Goal: Task Accomplishment & Management: Manage account settings

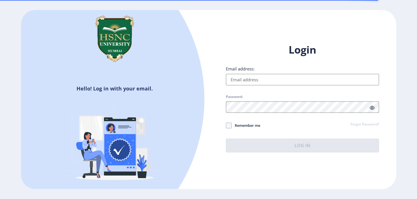
type input "[EMAIL_ADDRESS][DOMAIN_NAME]"
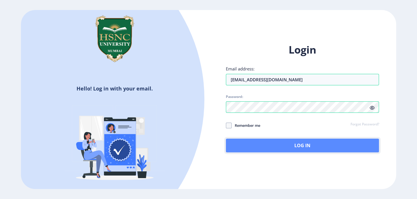
click at [271, 145] on button "Log In" at bounding box center [302, 146] width 153 height 14
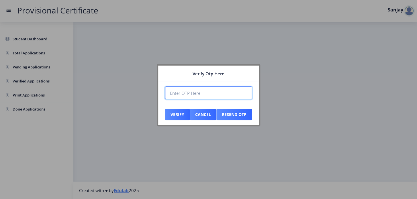
paste input "832393"
type input "832393"
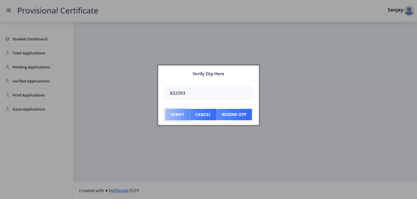
click at [186, 115] on button "Verify" at bounding box center [177, 114] width 25 height 11
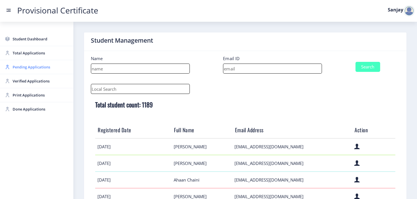
click at [29, 66] on span "Pending Applications" at bounding box center [41, 67] width 56 height 7
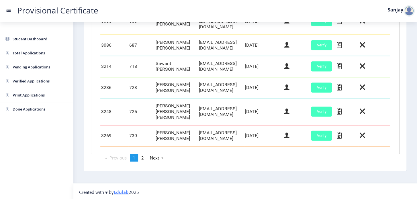
scroll to position [284, 0]
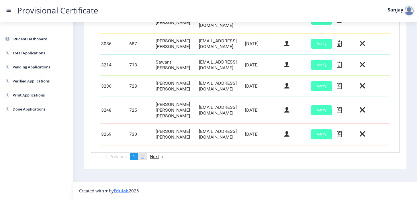
click at [143, 158] on span "2" at bounding box center [142, 157] width 3 height 6
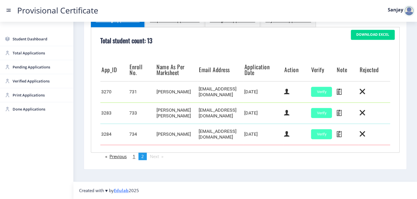
scroll to position [127, 0]
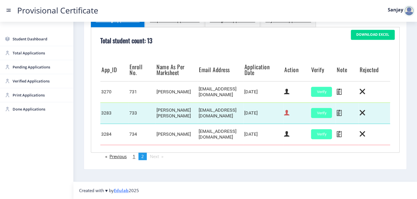
click at [289, 113] on icon at bounding box center [286, 112] width 5 height 7
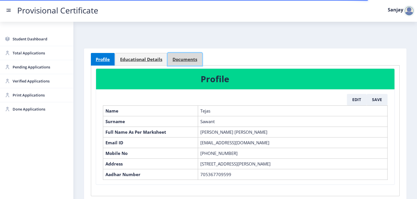
click at [177, 58] on span "Documents" at bounding box center [184, 59] width 25 height 4
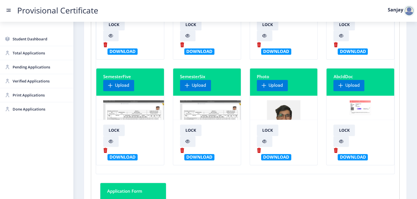
scroll to position [130, 0]
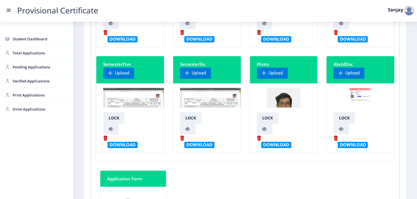
click at [192, 95] on img at bounding box center [211, 109] width 62 height 43
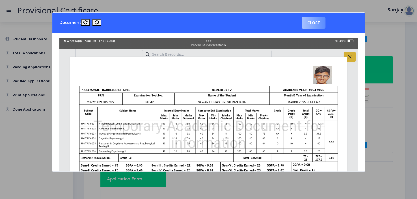
click at [312, 25] on button "Close" at bounding box center [313, 22] width 23 height 11
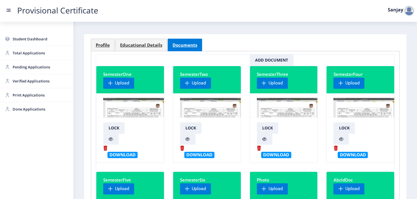
scroll to position [0, 0]
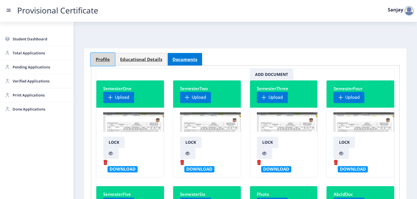
click at [106, 58] on span "Profile" at bounding box center [103, 59] width 14 height 4
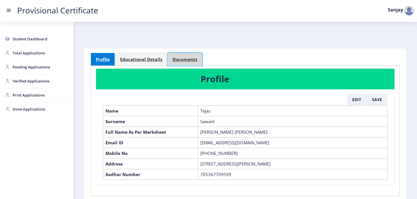
click at [184, 57] on span "Documents" at bounding box center [184, 59] width 25 height 4
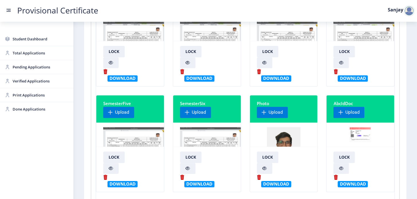
scroll to position [104, 0]
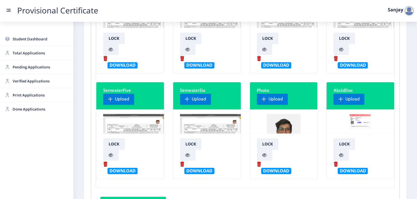
click at [209, 121] on img at bounding box center [211, 135] width 62 height 43
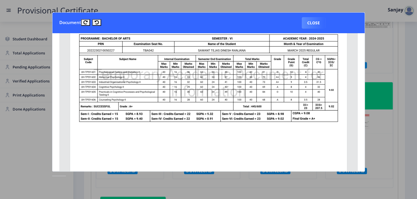
scroll to position [52, 0]
click at [312, 22] on button "Close" at bounding box center [313, 22] width 23 height 11
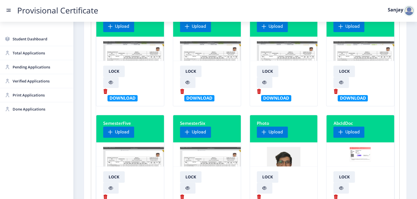
scroll to position [0, 0]
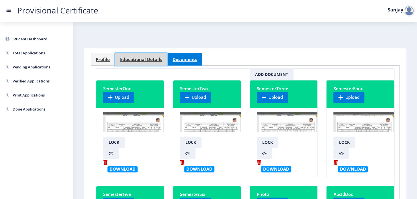
click at [141, 58] on span "Educational Details" at bounding box center [141, 59] width 42 height 4
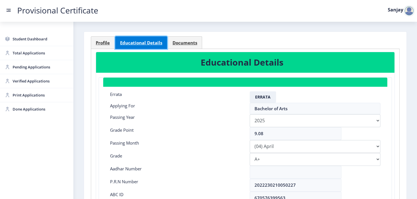
scroll to position [26, 0]
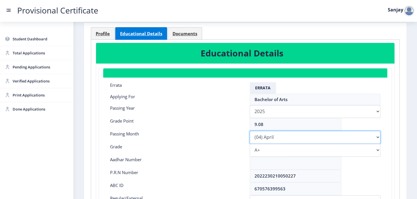
click at [375, 136] on select "Please select PassingMonth (01) January (02) February (03) March (04) April (05…" at bounding box center [314, 137] width 131 height 13
select select "March"
click at [249, 131] on select "Please select PassingMonth (01) January (02) February (03) March (04) April (05…" at bounding box center [314, 137] width 131 height 13
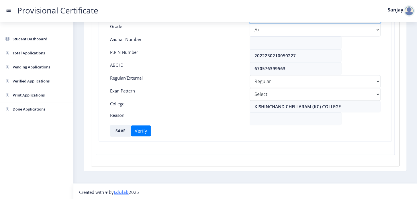
scroll to position [147, 0]
click at [120, 127] on button "SAVE" at bounding box center [120, 129] width 21 height 11
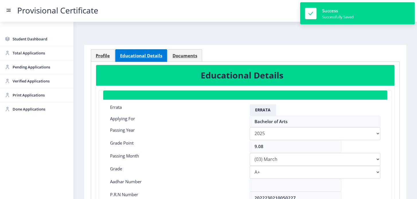
scroll to position [0, 0]
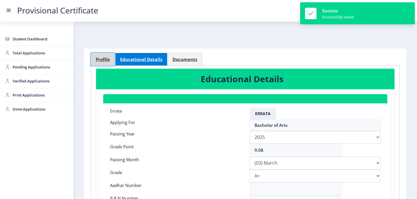
click at [104, 55] on link "Profile" at bounding box center [103, 59] width 24 height 13
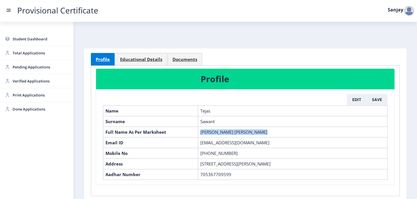
drag, startPoint x: 201, startPoint y: 131, endPoint x: 278, endPoint y: 130, distance: 77.6
click at [278, 130] on td "[PERSON_NAME] [PERSON_NAME]" at bounding box center [292, 132] width 189 height 11
copy td "[PERSON_NAME] [PERSON_NAME]"
click at [146, 62] on link "Educational Details" at bounding box center [141, 59] width 52 height 13
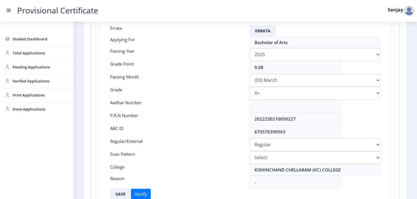
scroll to position [104, 0]
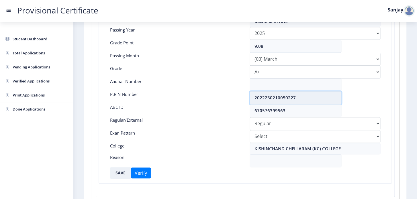
drag, startPoint x: 254, startPoint y: 97, endPoint x: 300, endPoint y: 97, distance: 45.5
click at [300, 97] on input "2022230210050227" at bounding box center [295, 97] width 92 height 13
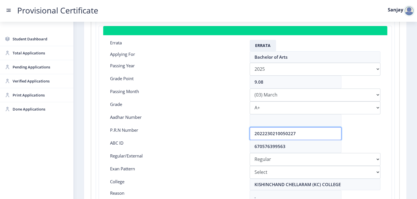
scroll to position [0, 0]
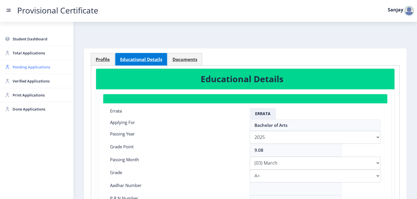
click at [30, 66] on span "Pending Applications" at bounding box center [41, 67] width 56 height 7
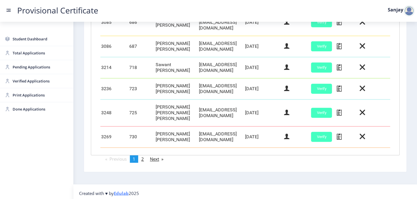
scroll to position [284, 0]
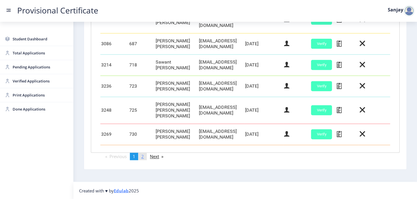
click at [143, 157] on span "2" at bounding box center [142, 157] width 3 height 6
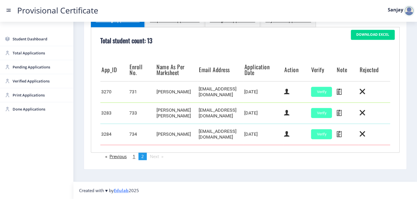
scroll to position [127, 0]
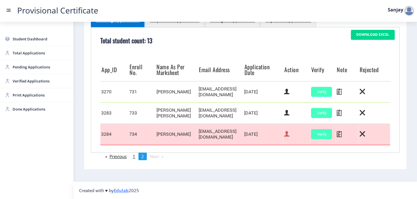
click at [289, 137] on icon at bounding box center [286, 133] width 5 height 7
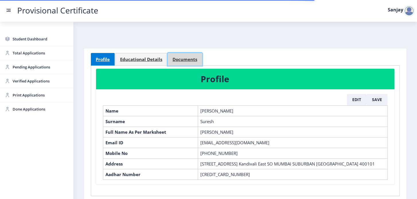
drag, startPoint x: 178, startPoint y: 58, endPoint x: 174, endPoint y: 63, distance: 5.7
click at [178, 59] on span "Documents" at bounding box center [184, 59] width 25 height 4
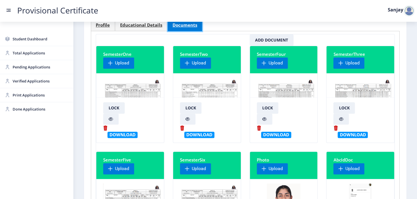
scroll to position [104, 0]
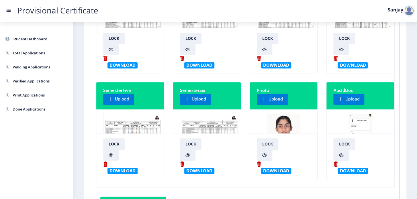
click at [209, 128] on img at bounding box center [209, 135] width 59 height 43
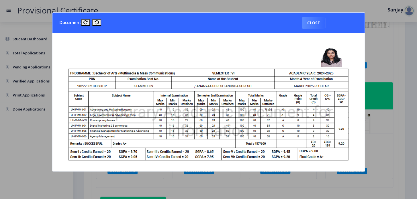
click at [201, 87] on img at bounding box center [208, 146] width 298 height 217
click at [316, 24] on button "Close" at bounding box center [313, 22] width 23 height 11
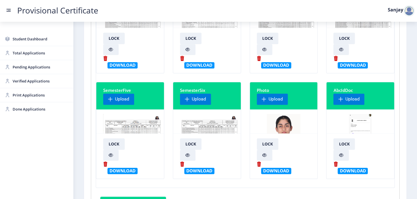
click at [207, 127] on img at bounding box center [209, 135] width 59 height 43
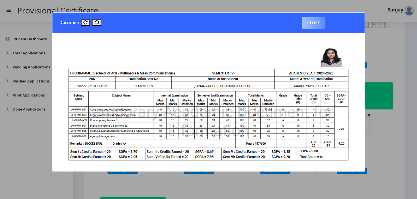
click at [321, 23] on button "Close" at bounding box center [313, 22] width 23 height 11
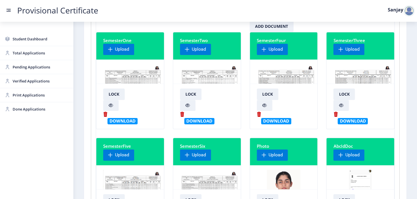
scroll to position [0, 0]
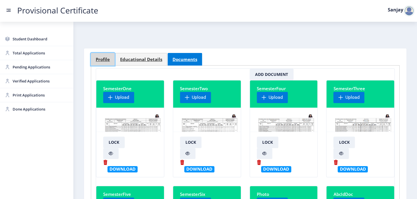
click at [104, 60] on span "Profile" at bounding box center [103, 59] width 14 height 4
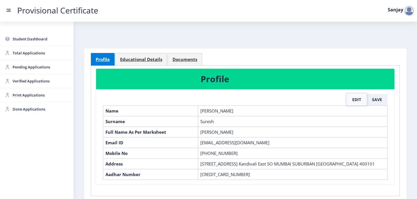
click at [356, 99] on button "Edit" at bounding box center [357, 99] width 20 height 11
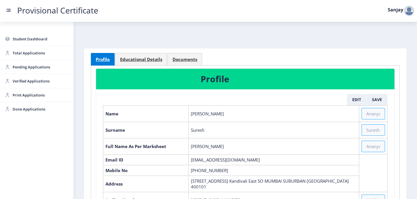
drag, startPoint x: 191, startPoint y: 146, endPoint x: 223, endPoint y: 145, distance: 32.4
click at [223, 145] on td "[PERSON_NAME]" at bounding box center [273, 146] width 170 height 16
copy td "[PERSON_NAME]"
click at [370, 146] on input "text" at bounding box center [372, 146] width 23 height 11
paste input "[PERSON_NAME]"
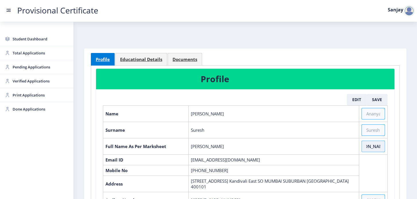
scroll to position [0, 52]
type input "[PERSON_NAME] [PERSON_NAME] [PERSON_NAME]"
click at [375, 99] on button "Save" at bounding box center [376, 99] width 21 height 11
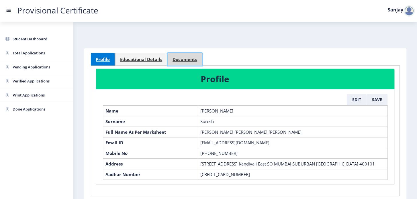
click at [188, 63] on link "Documents" at bounding box center [185, 59] width 34 height 13
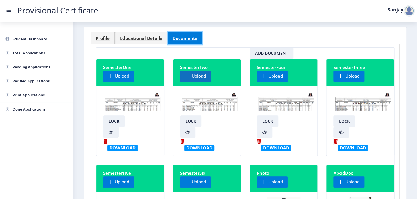
scroll to position [104, 0]
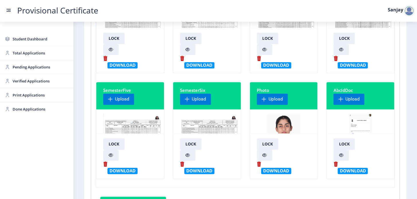
click at [203, 128] on img at bounding box center [209, 135] width 59 height 43
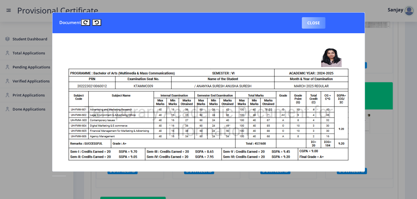
click at [315, 23] on button "Close" at bounding box center [313, 22] width 23 height 11
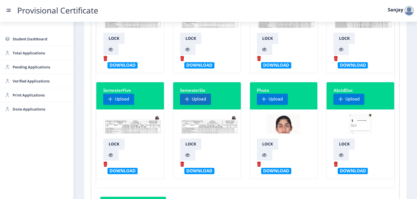
scroll to position [0, 0]
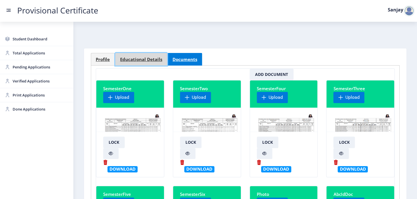
click at [135, 59] on span "Educational Details" at bounding box center [141, 59] width 42 height 4
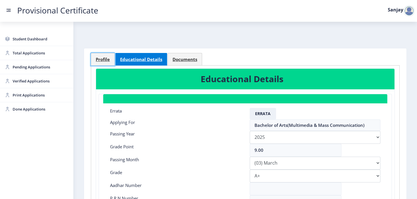
drag, startPoint x: 104, startPoint y: 57, endPoint x: 105, endPoint y: 68, distance: 10.6
click at [104, 58] on span "Profile" at bounding box center [103, 59] width 14 height 4
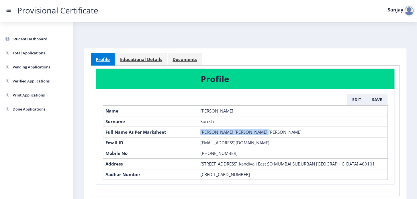
drag, startPoint x: 200, startPoint y: 131, endPoint x: 330, endPoint y: 133, distance: 130.3
click at [330, 133] on td "[PERSON_NAME] [PERSON_NAME] [PERSON_NAME]" at bounding box center [292, 132] width 189 height 11
copy td "[PERSON_NAME] [PERSON_NAME] [PERSON_NAME]"
click at [142, 60] on span "Educational Details" at bounding box center [141, 59] width 42 height 4
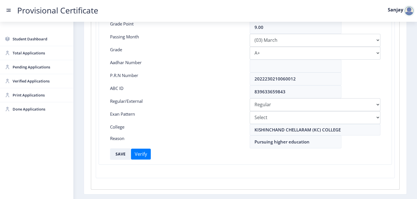
scroll to position [147, 0]
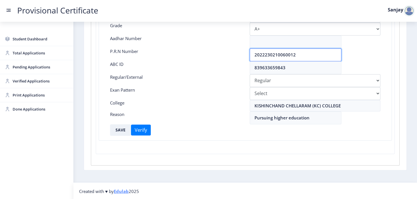
drag, startPoint x: 253, startPoint y: 56, endPoint x: 367, endPoint y: 54, distance: 113.4
click at [367, 54] on div "2022230210060012" at bounding box center [314, 54] width 139 height 13
click at [410, 13] on div at bounding box center [408, 10] width 11 height 11
click at [393, 44] on span "Log out" at bounding box center [394, 41] width 37 height 7
